Goal: Information Seeking & Learning: Learn about a topic

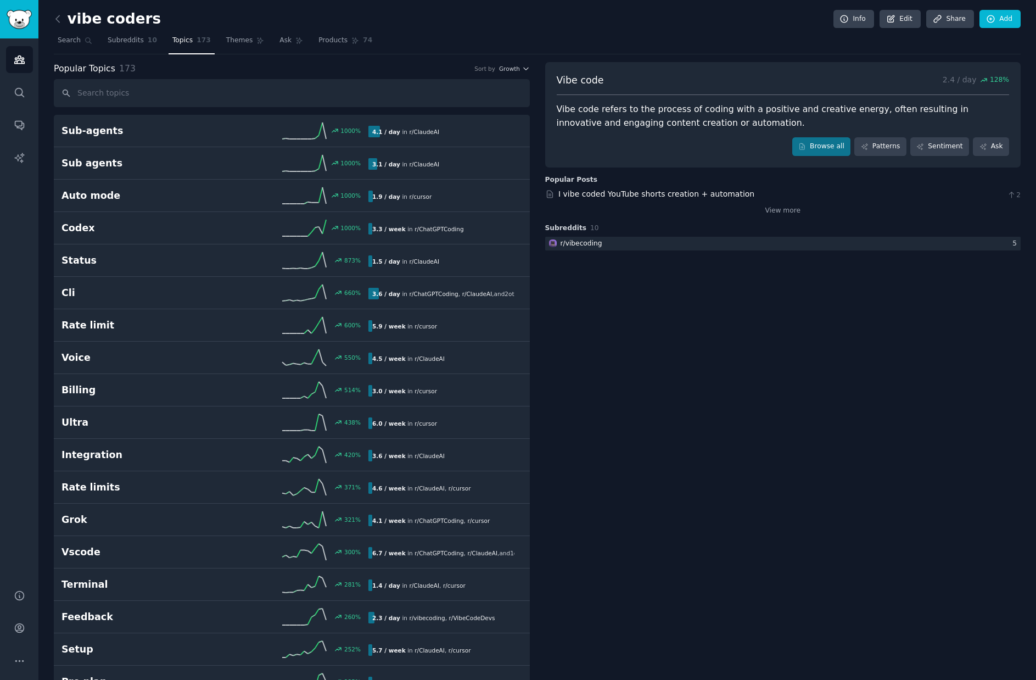
click at [89, 22] on h2 "vibe coders" at bounding box center [107, 19] width 107 height 18
click at [71, 36] on span "Search" at bounding box center [69, 41] width 23 height 10
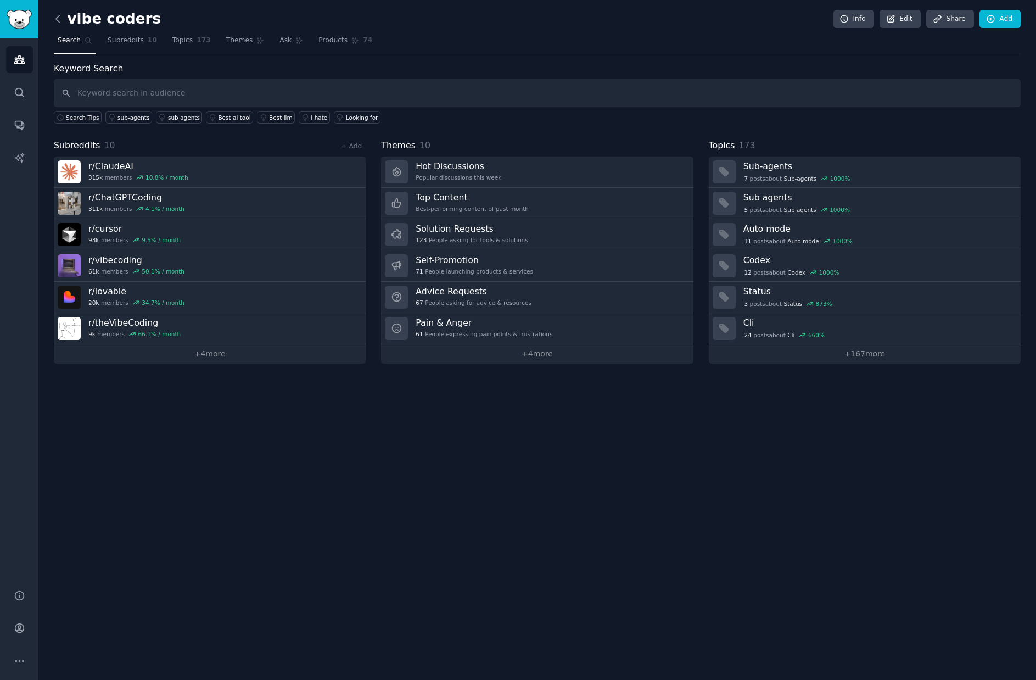
click at [62, 20] on icon at bounding box center [58, 19] width 12 height 12
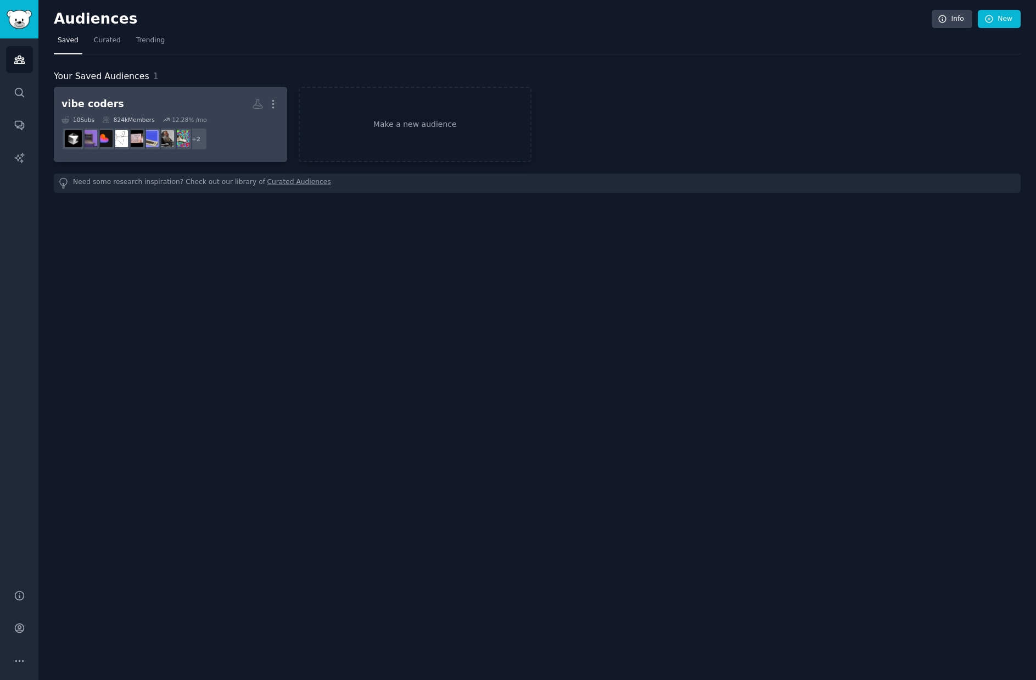
click at [237, 143] on dd "+ 2" at bounding box center [171, 139] width 218 height 31
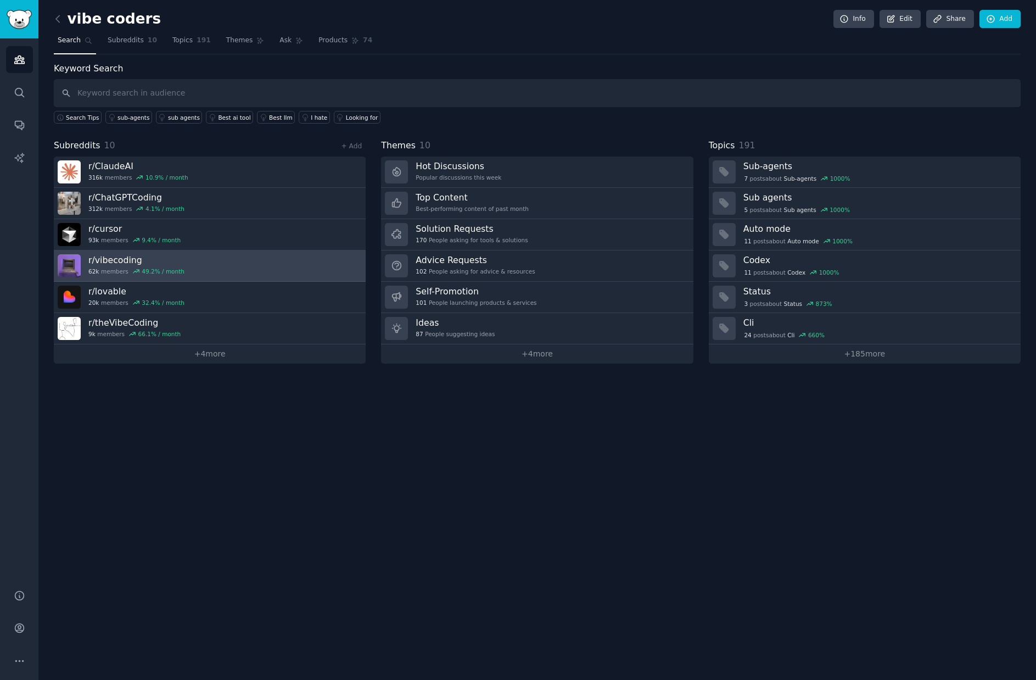
click at [213, 263] on link "r/ vibecoding 62k members 49.2 % / month" at bounding box center [210, 265] width 312 height 31
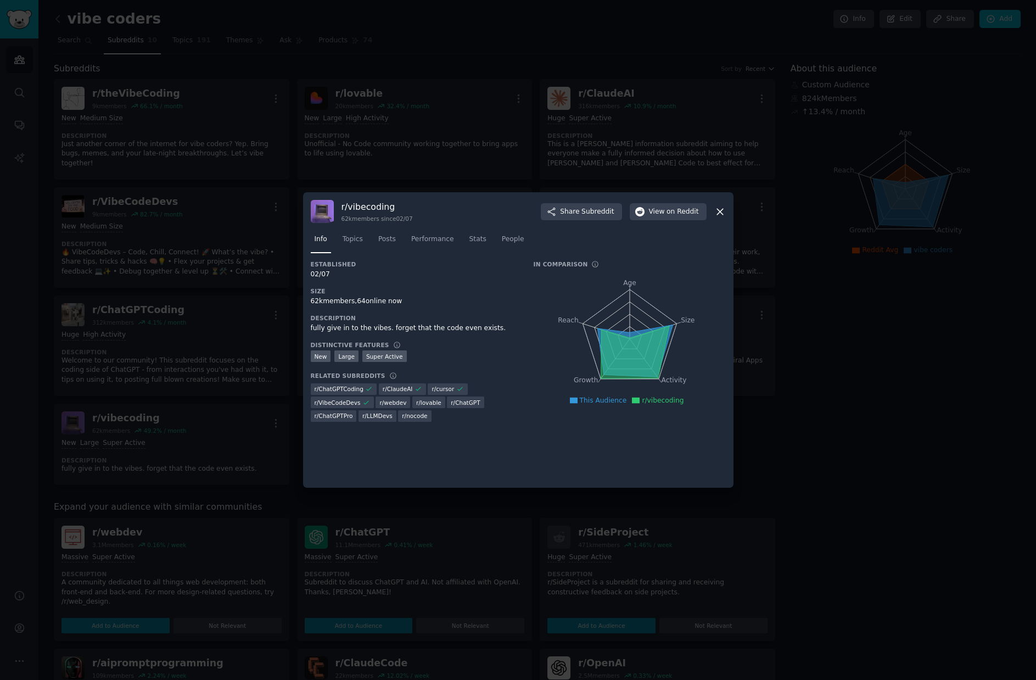
click at [443, 148] on div at bounding box center [518, 340] width 1036 height 680
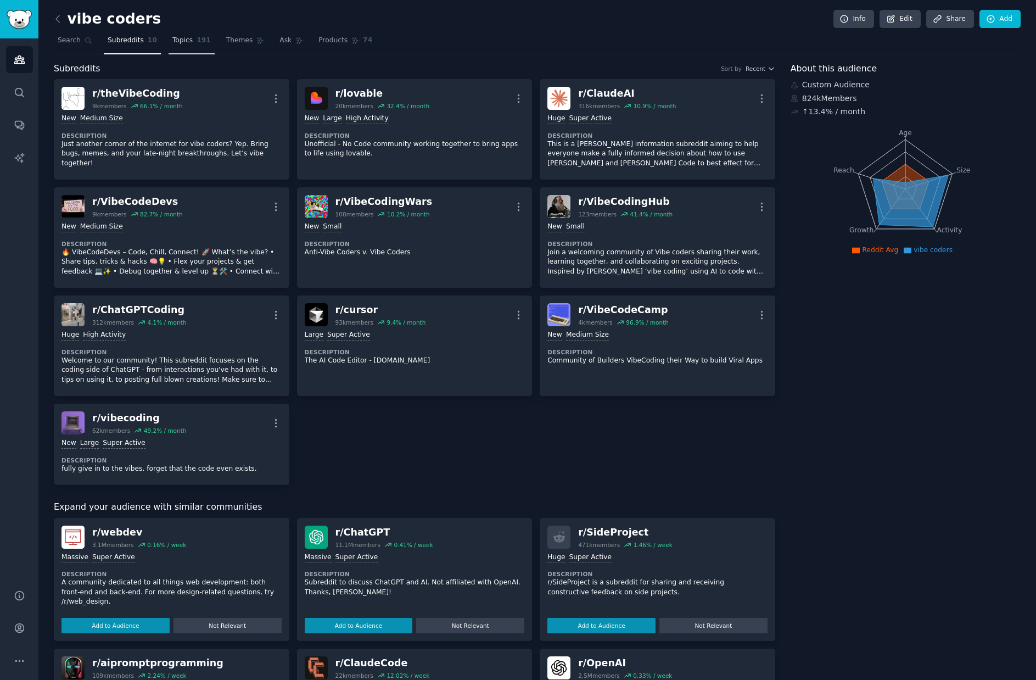
click at [179, 44] on span "Topics" at bounding box center [182, 41] width 20 height 10
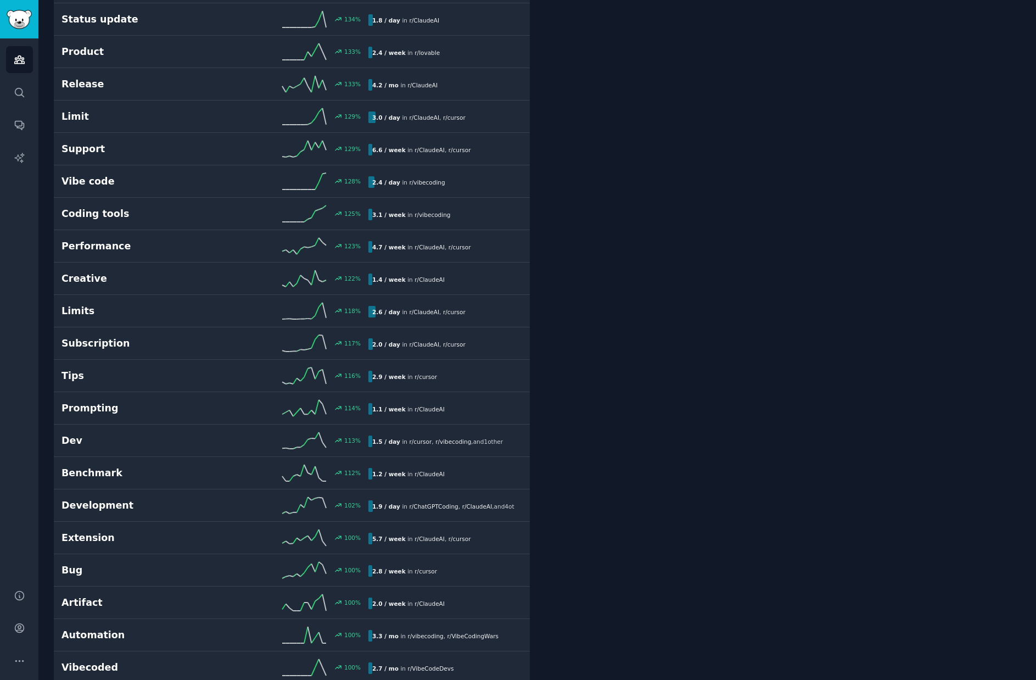
scroll to position [1023, 0]
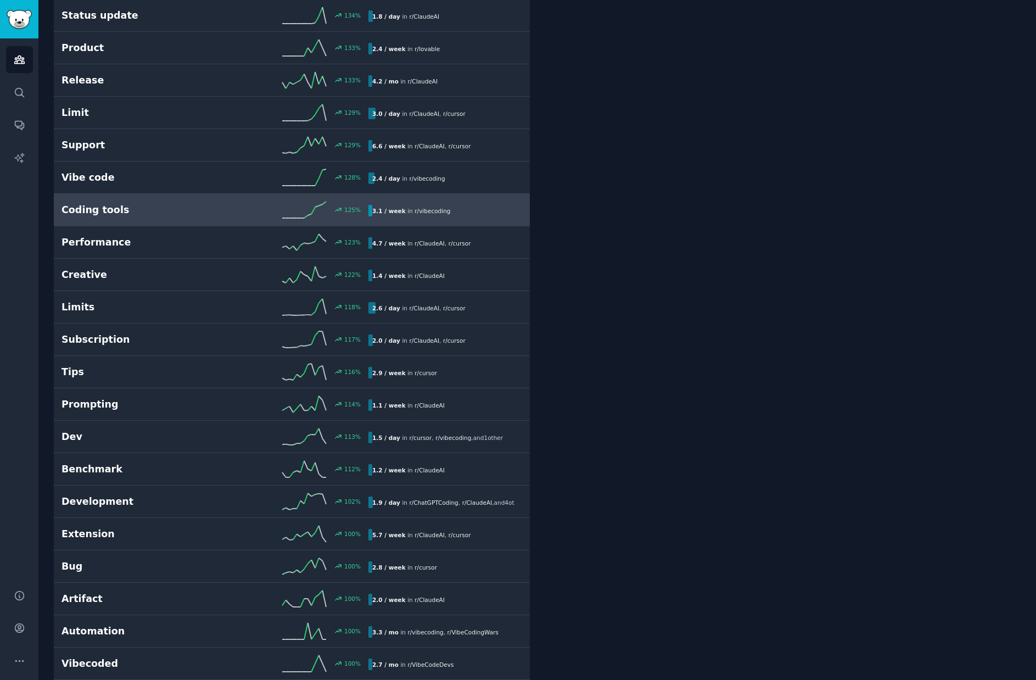
click at [189, 217] on div "Coding tools 125 % 3.1 / week in r/ vibecoding" at bounding box center [292, 210] width 461 height 16
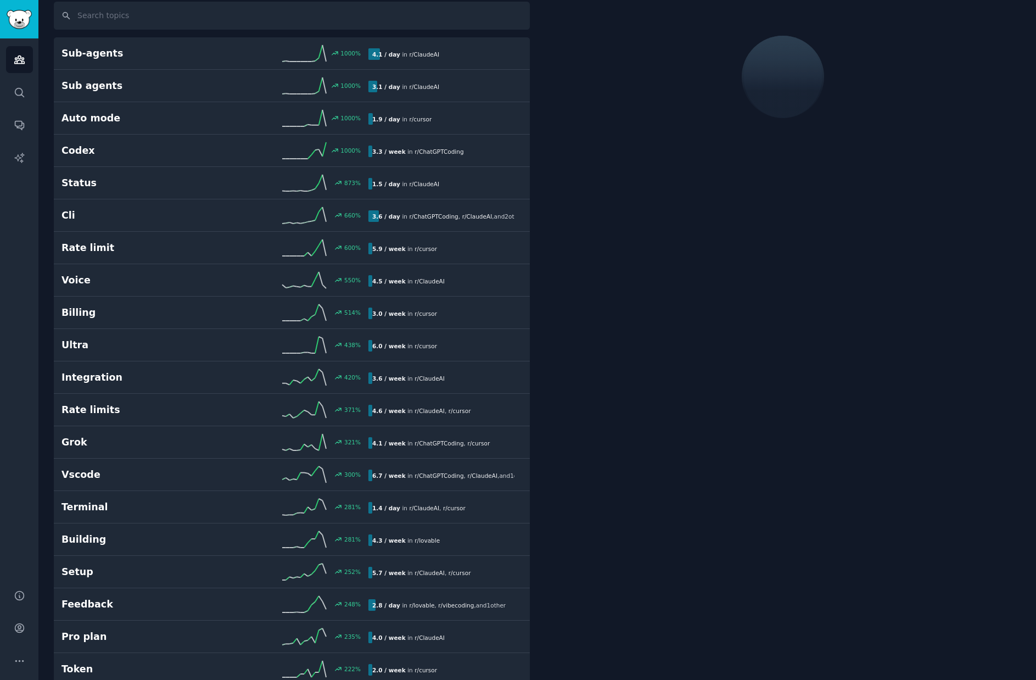
scroll to position [62, 0]
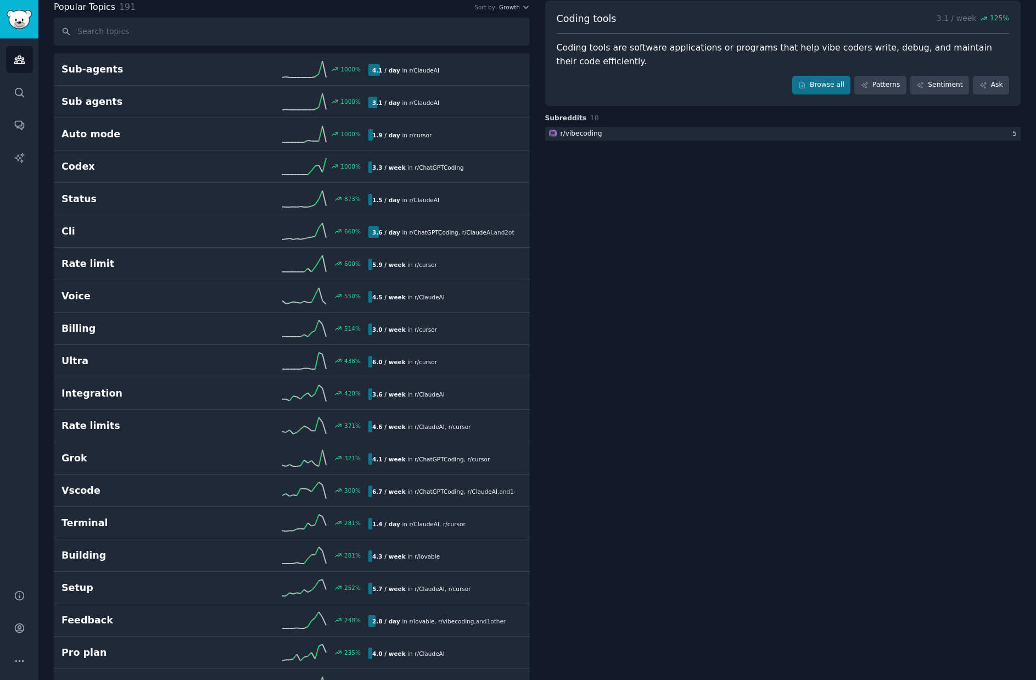
click at [605, 45] on div "Coding tools are software applications or programs that help vibe coders write,…" at bounding box center [783, 54] width 453 height 27
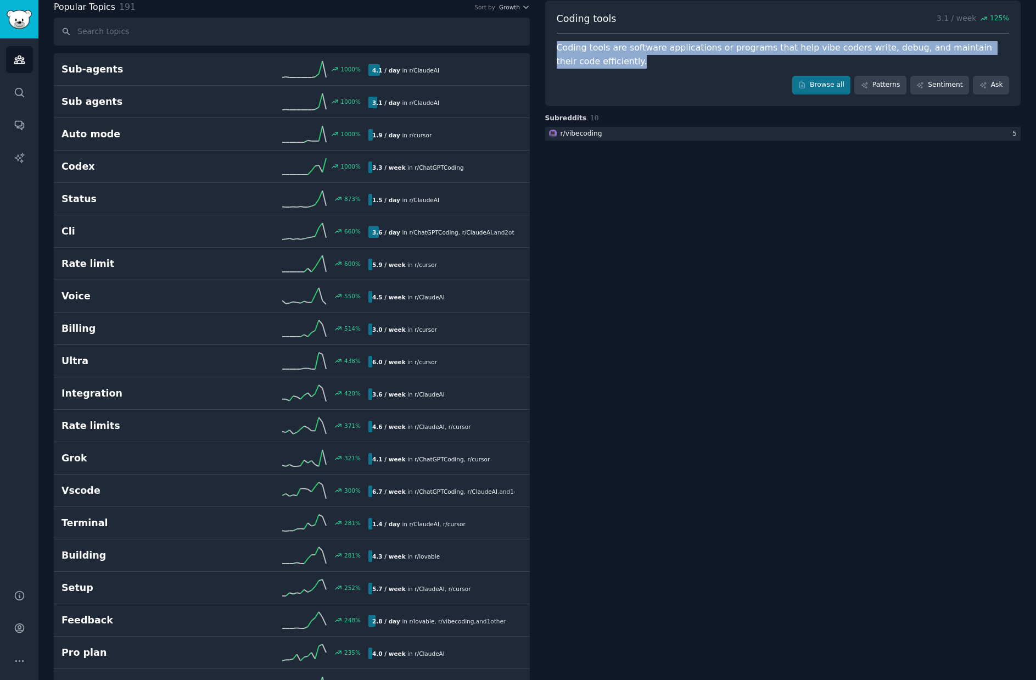
click at [605, 45] on div "Coding tools are software applications or programs that help vibe coders write,…" at bounding box center [783, 54] width 453 height 27
click at [598, 27] on div at bounding box center [598, 27] width 0 height 0
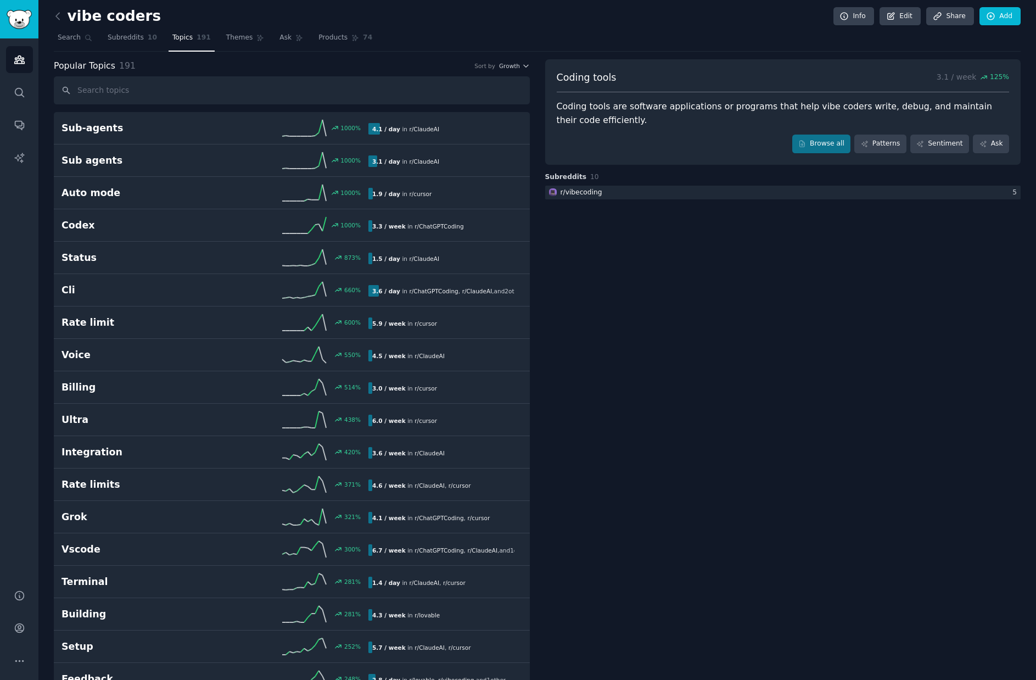
scroll to position [0, 0]
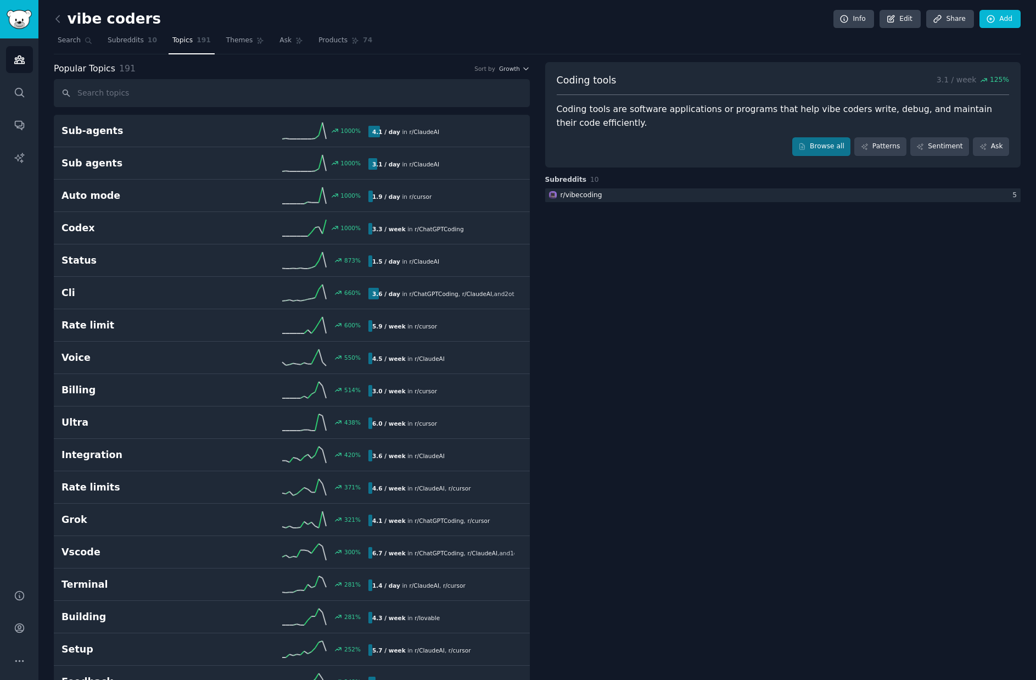
click at [180, 36] on span "Topics" at bounding box center [182, 41] width 20 height 10
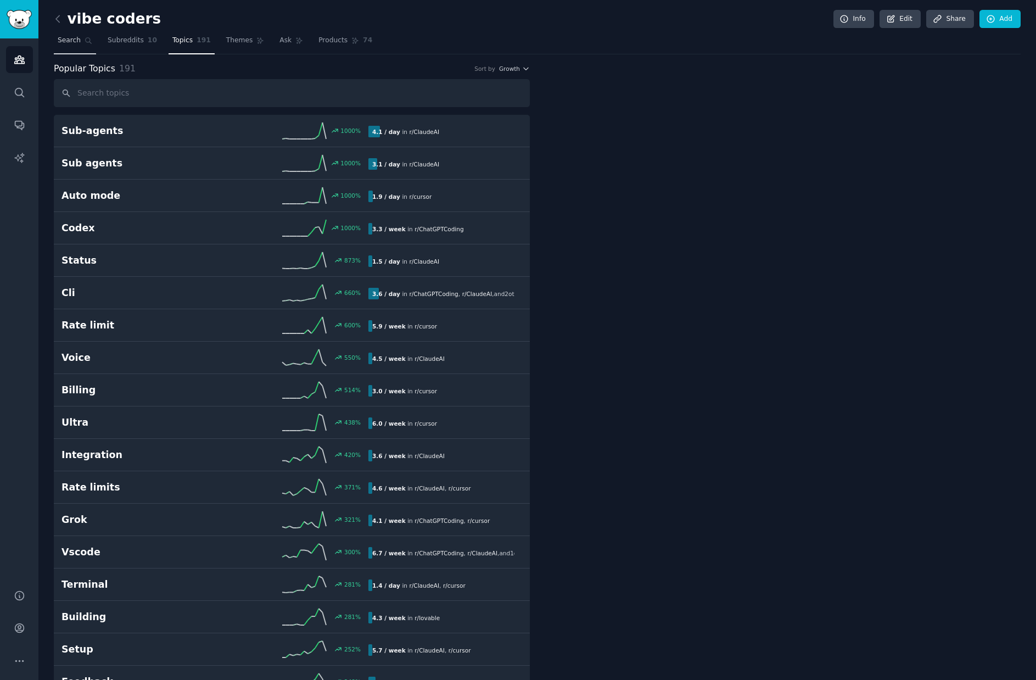
click at [69, 40] on span "Search" at bounding box center [69, 41] width 23 height 10
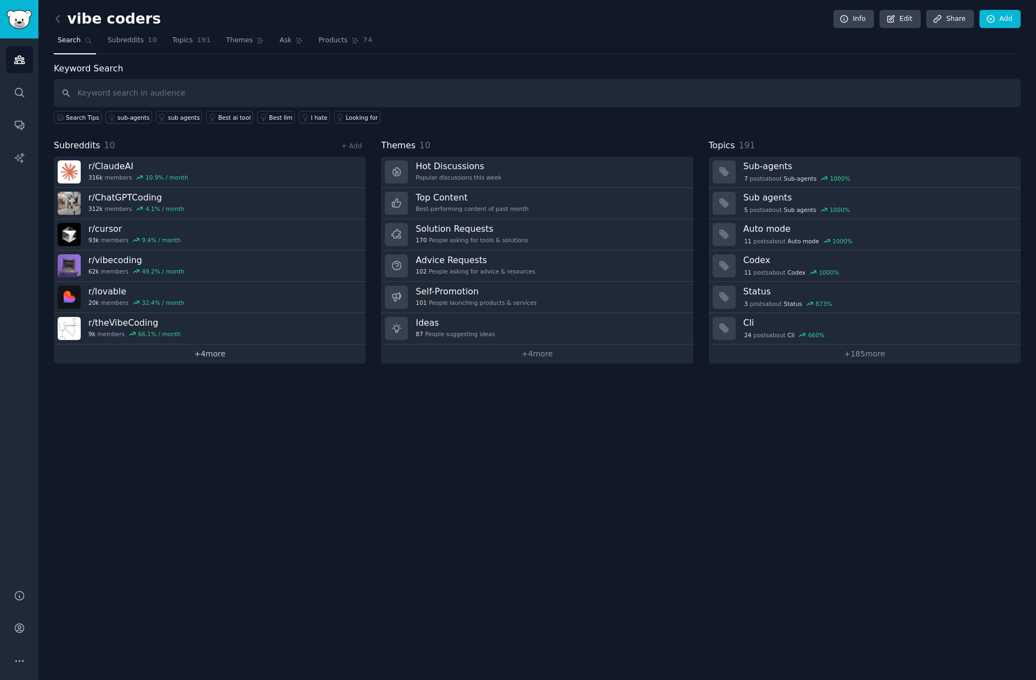
click at [222, 355] on link "+ 4 more" at bounding box center [210, 353] width 312 height 19
